Goal: Information Seeking & Learning: Learn about a topic

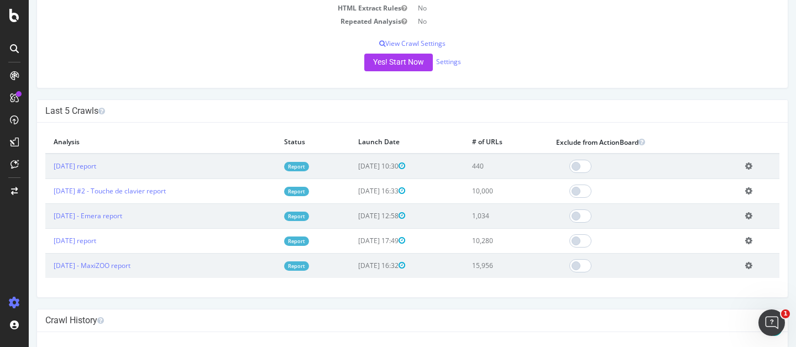
scroll to position [213, 0]
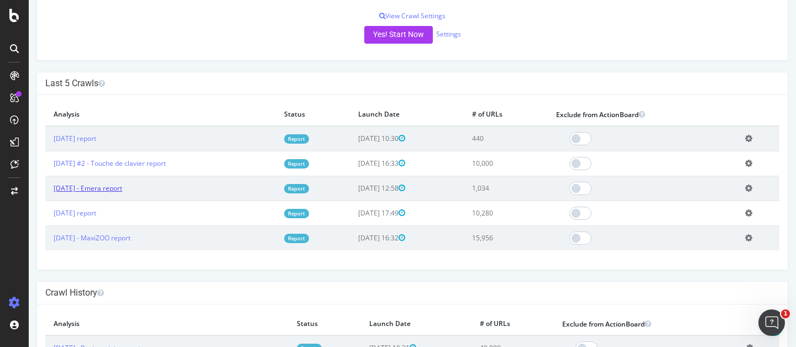
click at [122, 187] on link "[DATE] - Emera report" at bounding box center [88, 187] width 69 height 9
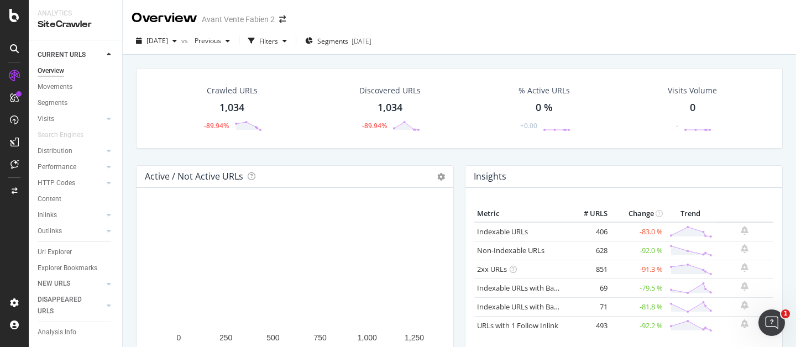
scroll to position [19, 0]
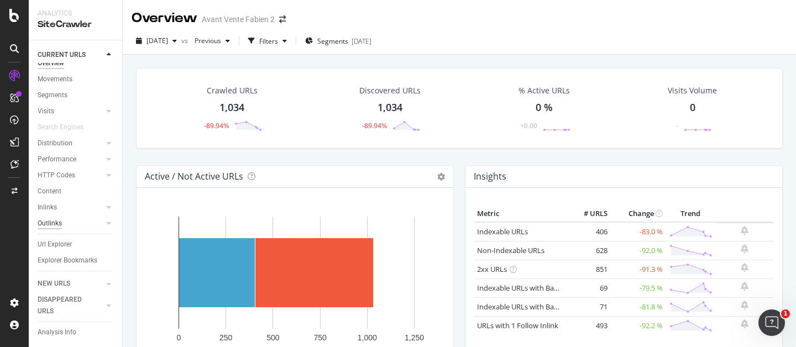
click at [56, 218] on div "Outlinks" at bounding box center [50, 224] width 24 height 12
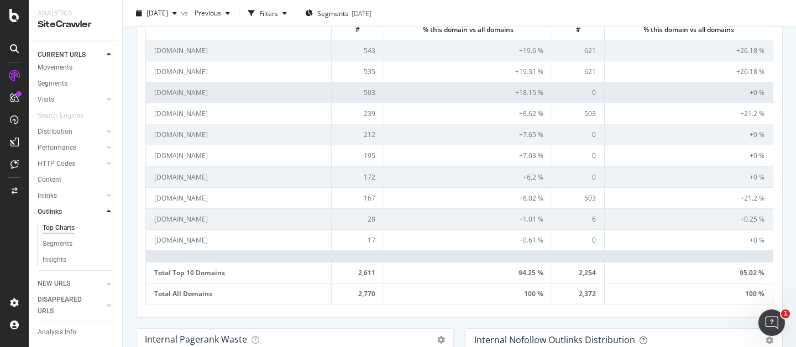
scroll to position [461, 0]
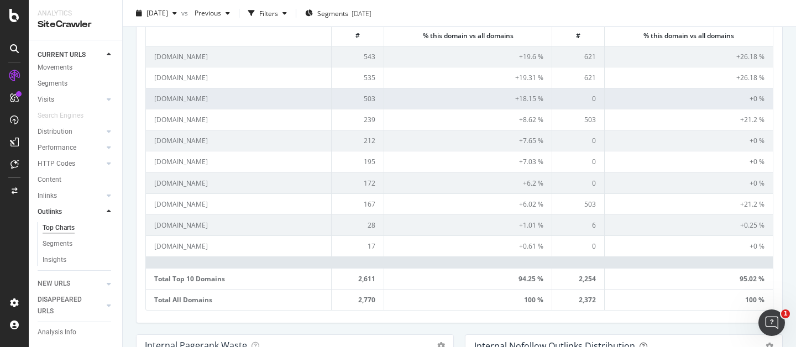
click at [192, 97] on td "[DOMAIN_NAME]" at bounding box center [239, 98] width 186 height 21
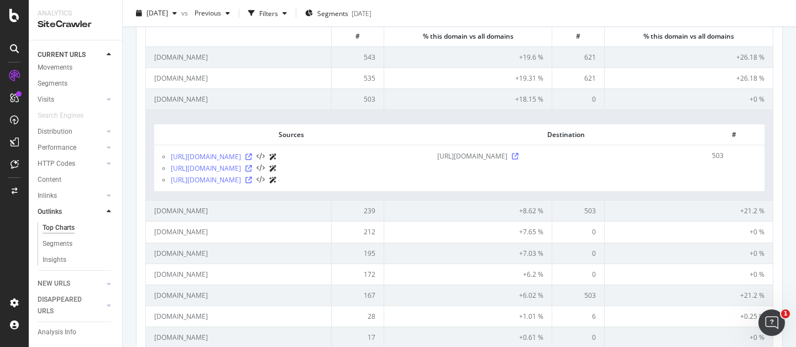
scroll to position [460, 0]
